Goal: Check status

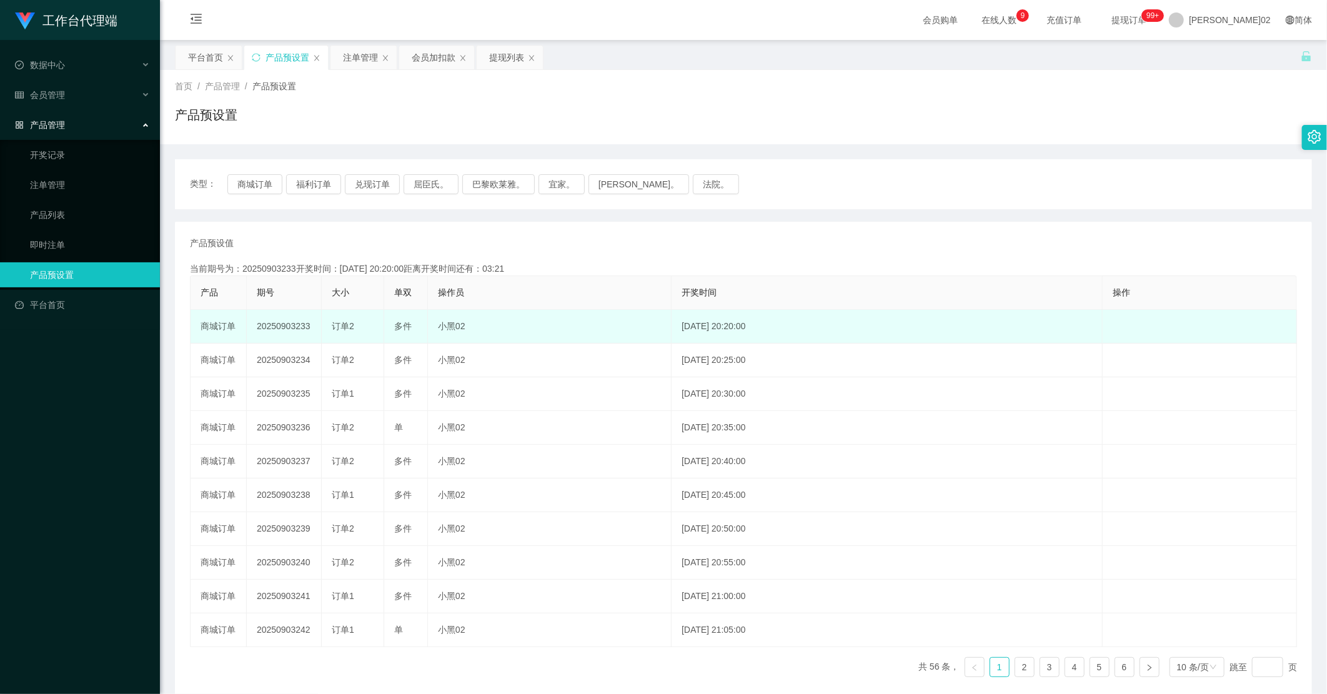
click at [294, 326] on td "20250903233" at bounding box center [284, 327] width 75 height 34
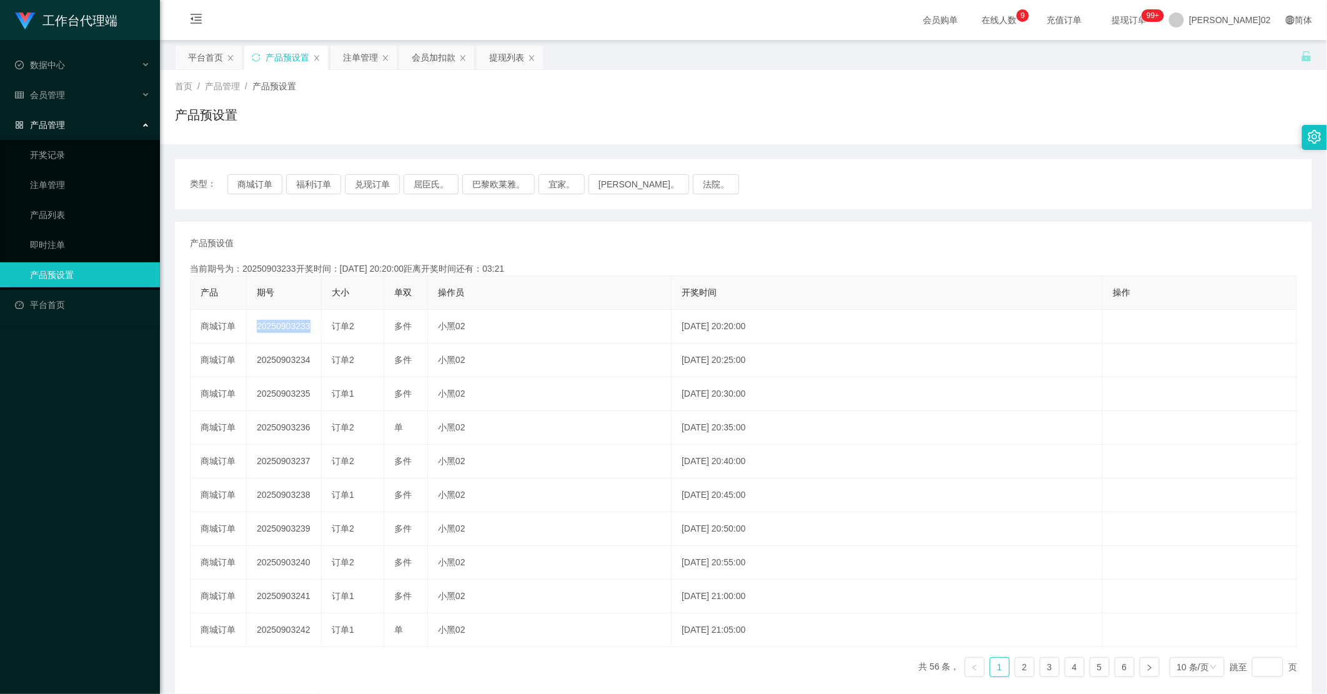
copy td "20250903233"
click at [263, 188] on button "商城订单" at bounding box center [254, 184] width 55 height 20
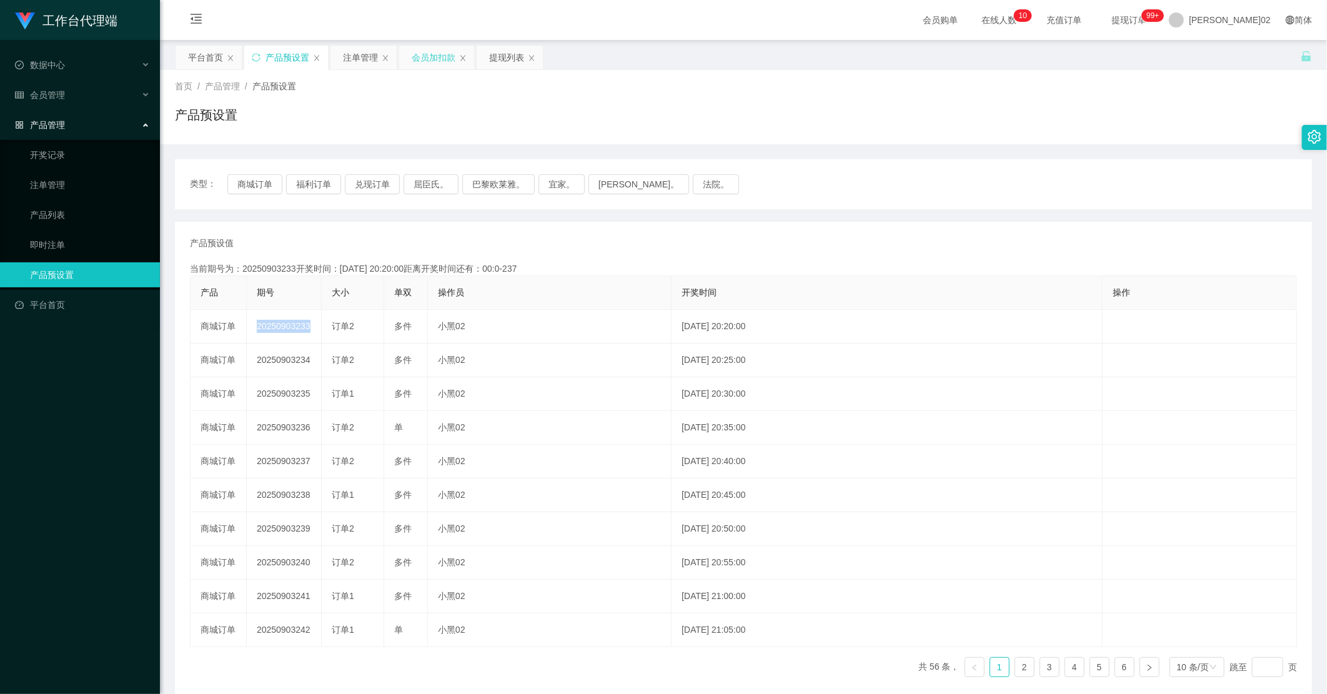
click at [425, 57] on div "会员加扣款" at bounding box center [434, 58] width 44 height 24
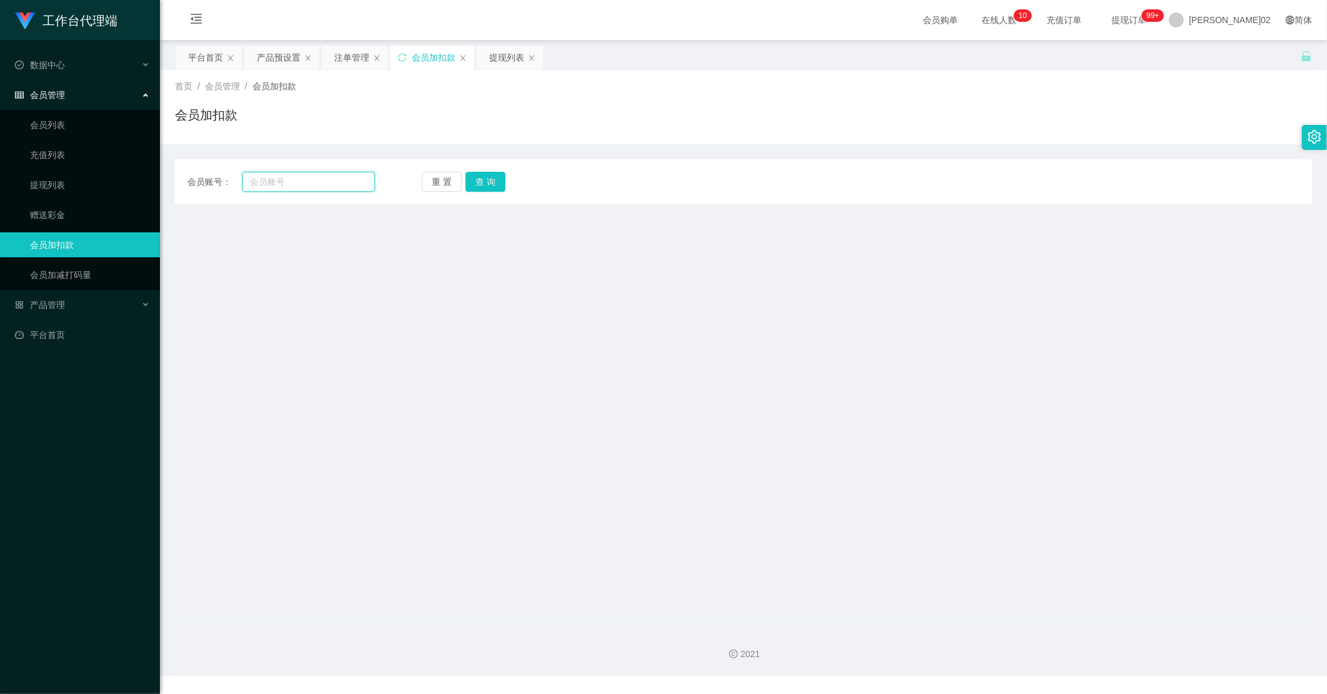
click at [305, 186] on input "text" at bounding box center [308, 182] width 132 height 20
paste input "Yueyue123"
type input "Yueyue123"
click at [496, 189] on button "查 询" at bounding box center [485, 182] width 40 height 20
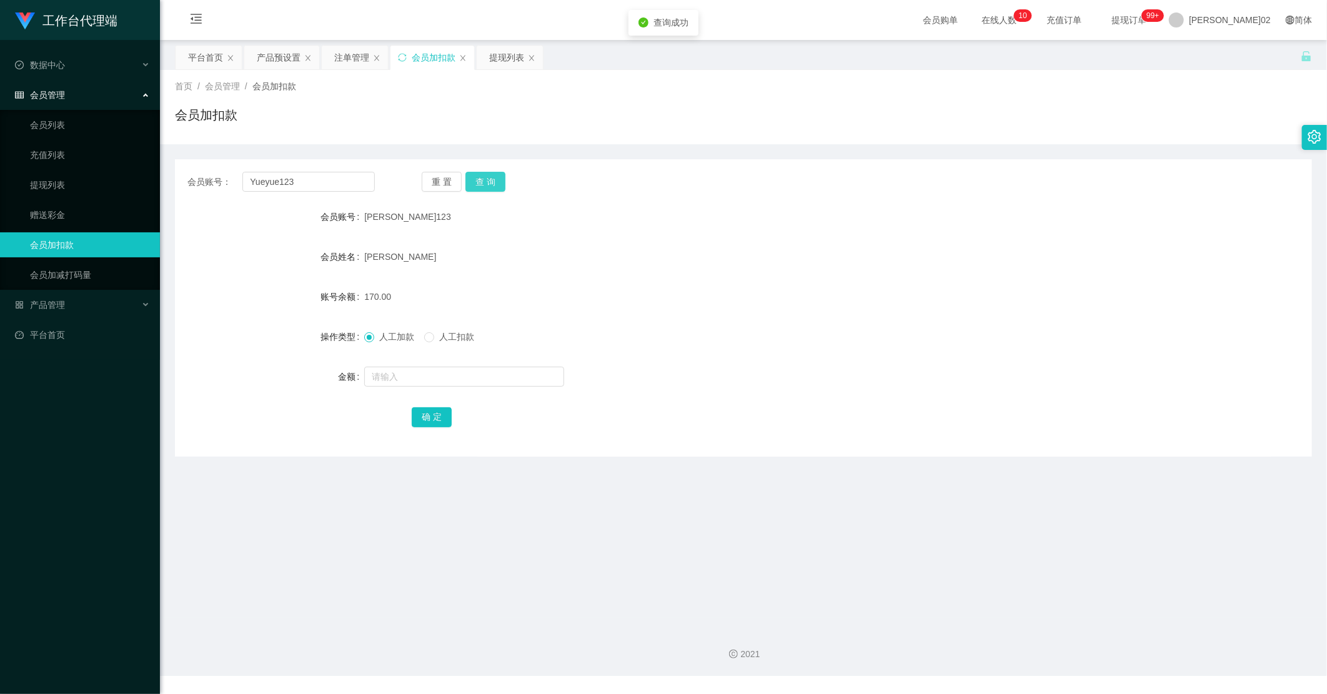
click at [493, 189] on button "查 询" at bounding box center [485, 182] width 40 height 20
click at [493, 189] on div "重 置 查 询" at bounding box center [515, 182] width 187 height 20
click at [358, 52] on div "注单管理" at bounding box center [351, 58] width 35 height 24
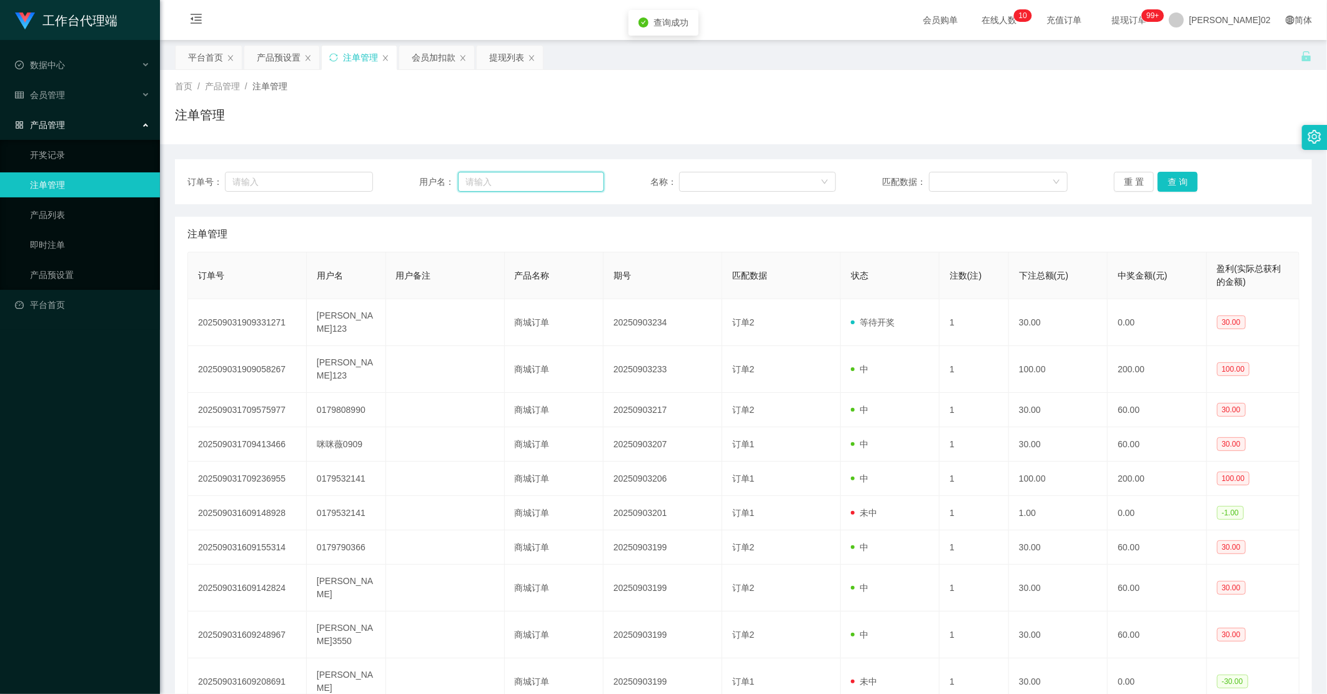
click at [477, 180] on input "text" at bounding box center [531, 182] width 147 height 20
paste input "Yueyue123"
type input "Yueyue123"
drag, startPoint x: 1187, startPoint y: 179, endPoint x: 1180, endPoint y: 177, distance: 6.5
click at [1180, 177] on button "查 询" at bounding box center [1177, 182] width 40 height 20
